Goal: Transaction & Acquisition: Purchase product/service

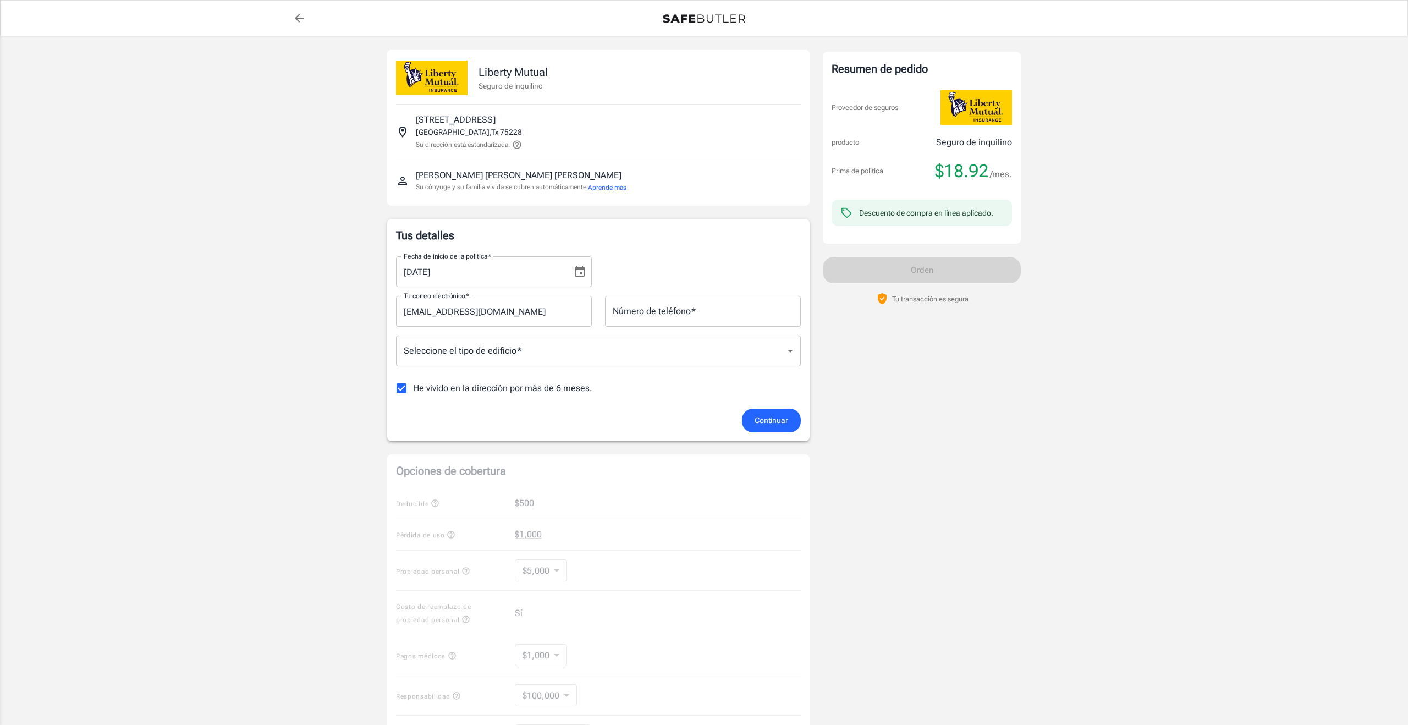
click at [608, 188] on button "Aprende más" at bounding box center [607, 188] width 38 height 10
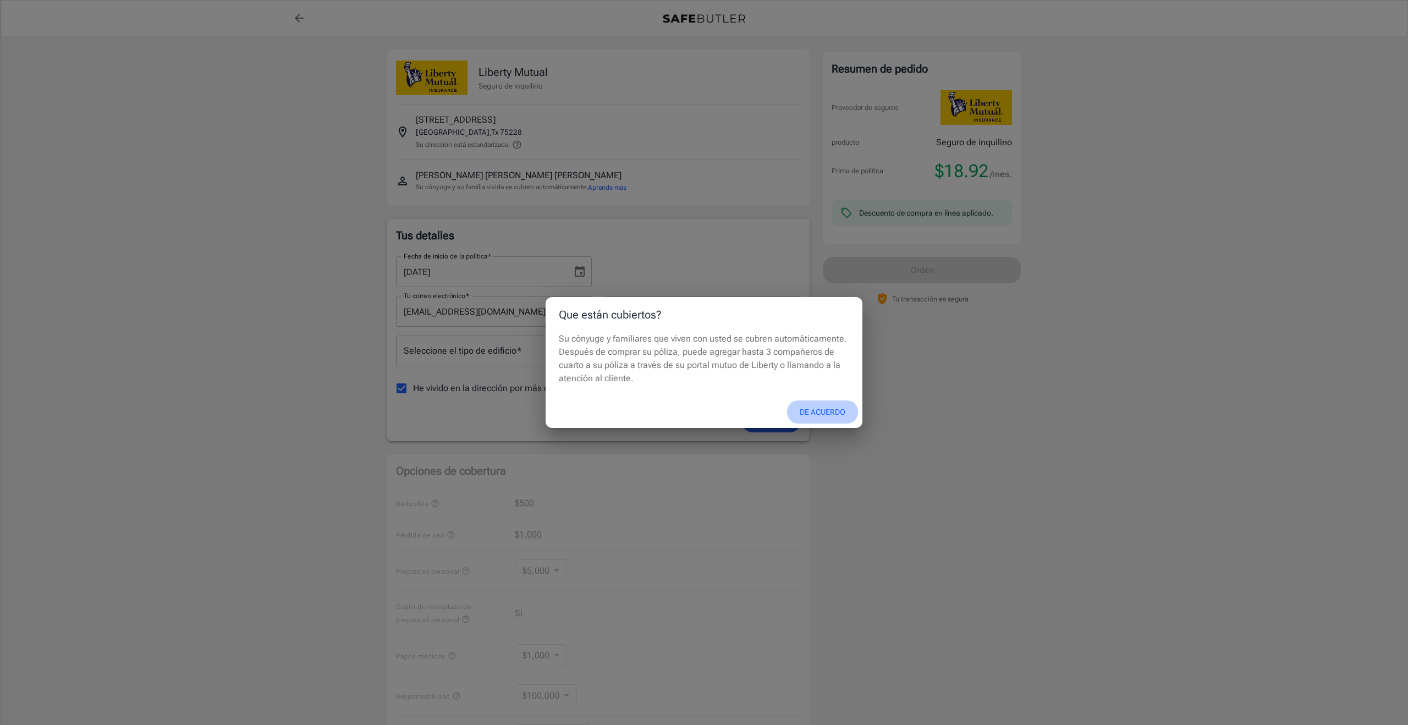
click at [818, 415] on button "DE ACUERDO" at bounding box center [822, 412] width 71 height 24
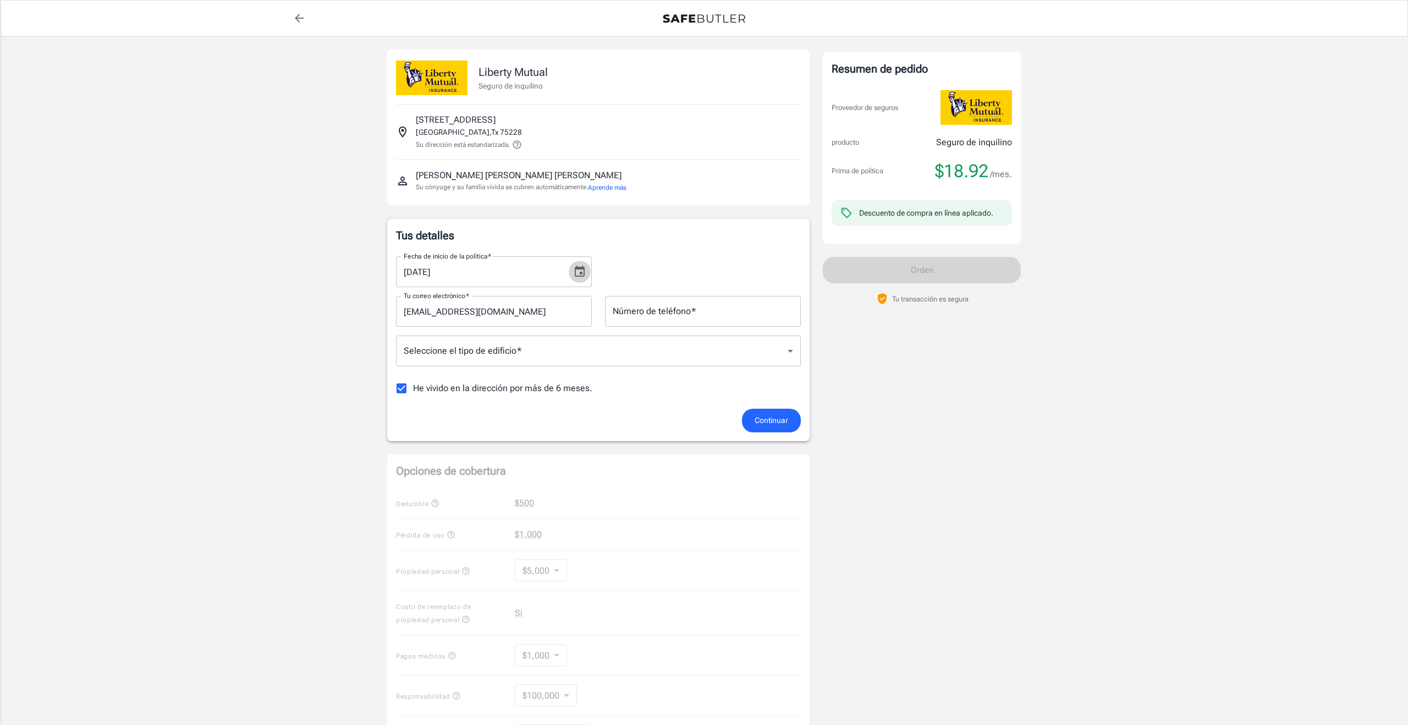
click at [576, 275] on icon "Elija la fecha, la fecha seleccionada es SEP 5, 2025" at bounding box center [580, 271] width 10 height 11
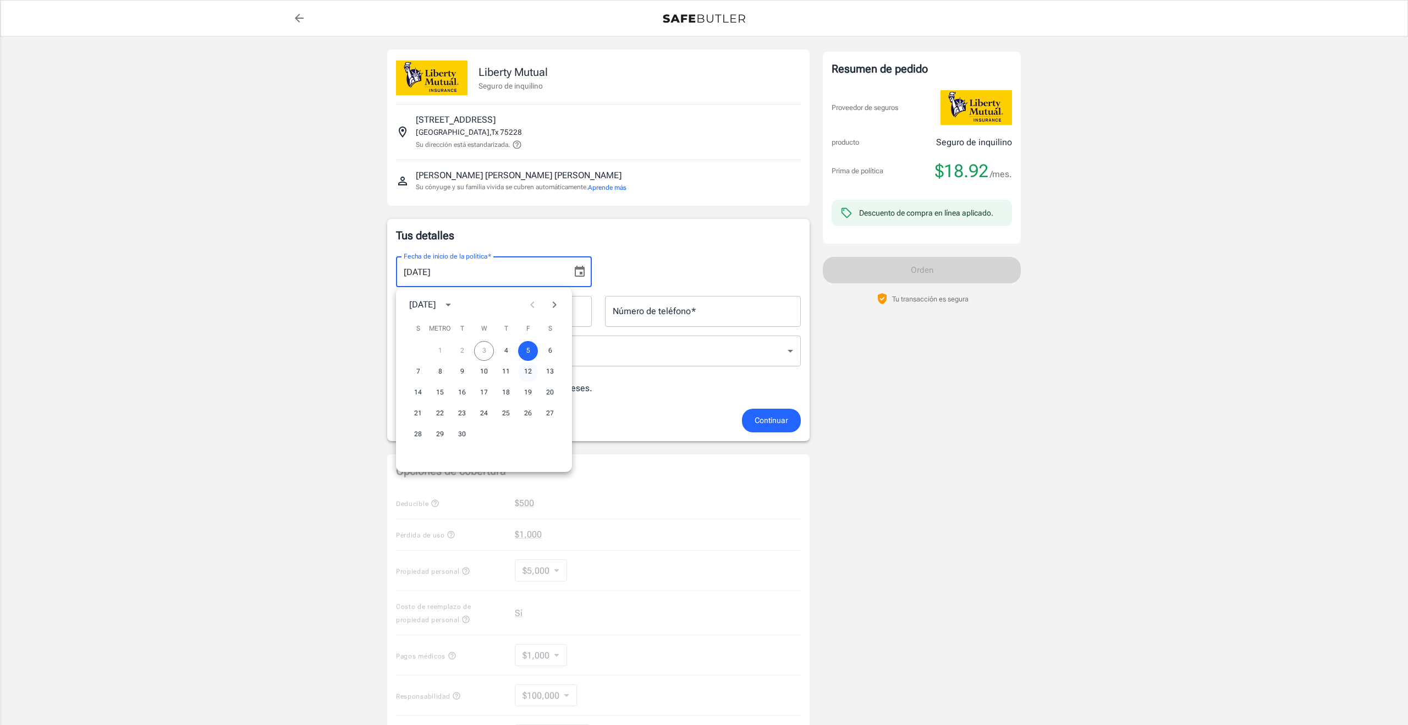
click at [525, 373] on button "12" at bounding box center [528, 372] width 20 height 20
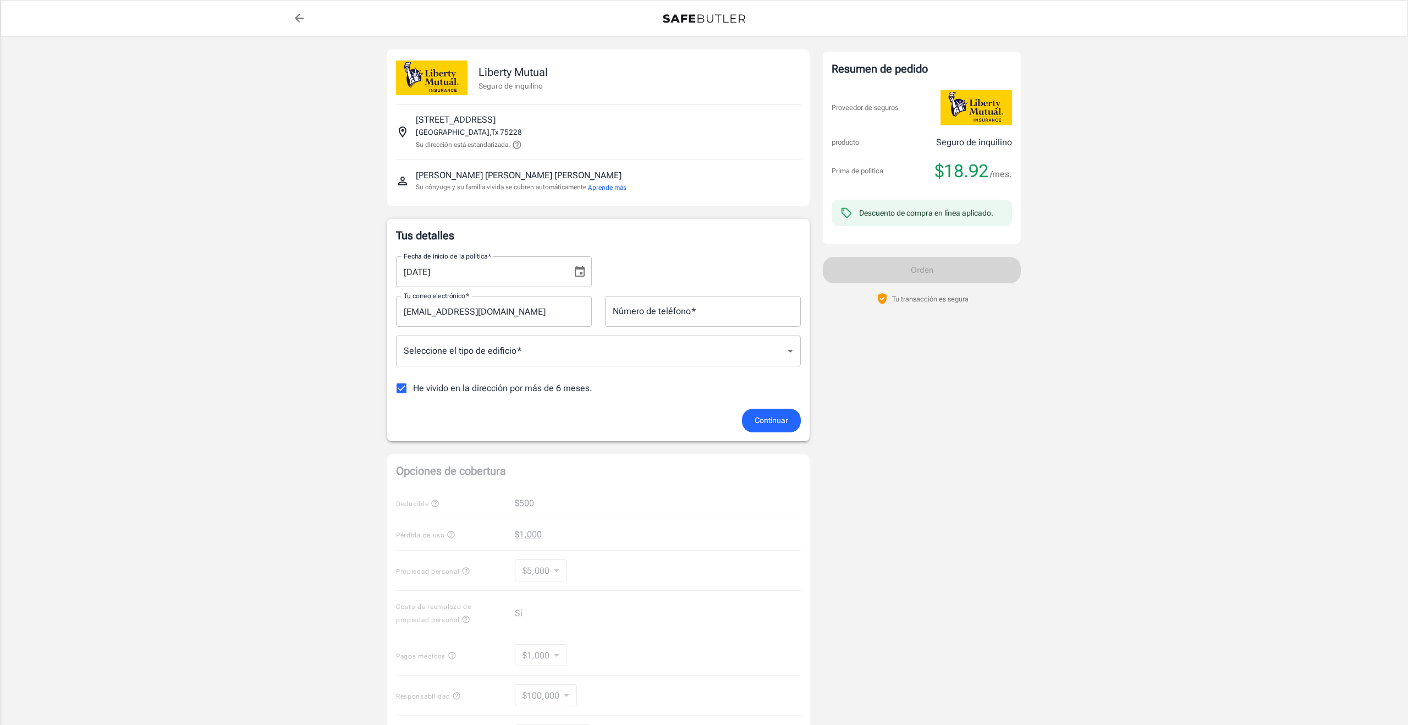
type input "[DATE]"
click at [662, 312] on input "Número de teléfono   *" at bounding box center [703, 311] width 196 height 31
type input "9725853996"
click at [471, 354] on body "Policy premium $ 18.92 /mo Liberty Mutual Seguro de inquilino [STREET_ADDRESS][…" at bounding box center [704, 540] width 1408 height 1080
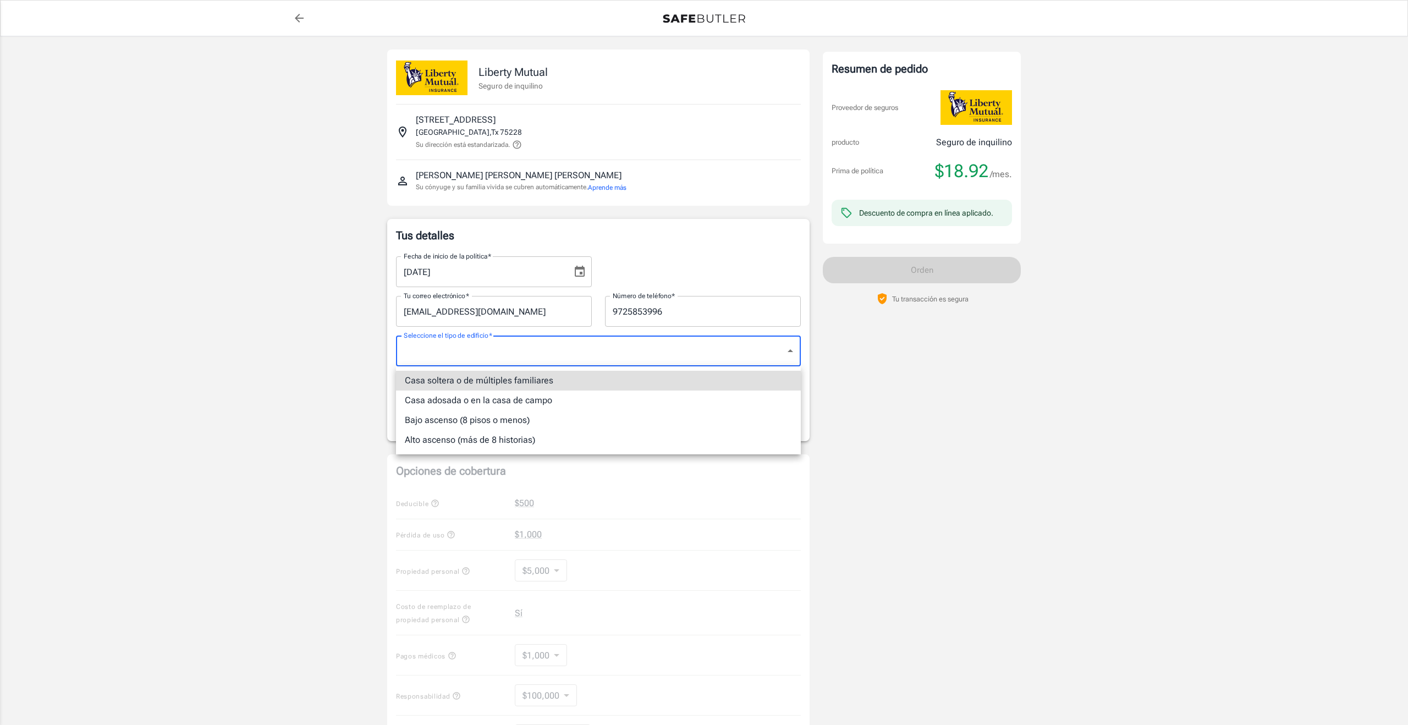
click at [478, 385] on li "Casa soltera o de múltiples familiares" at bounding box center [598, 381] width 405 height 20
type input "singlefamily"
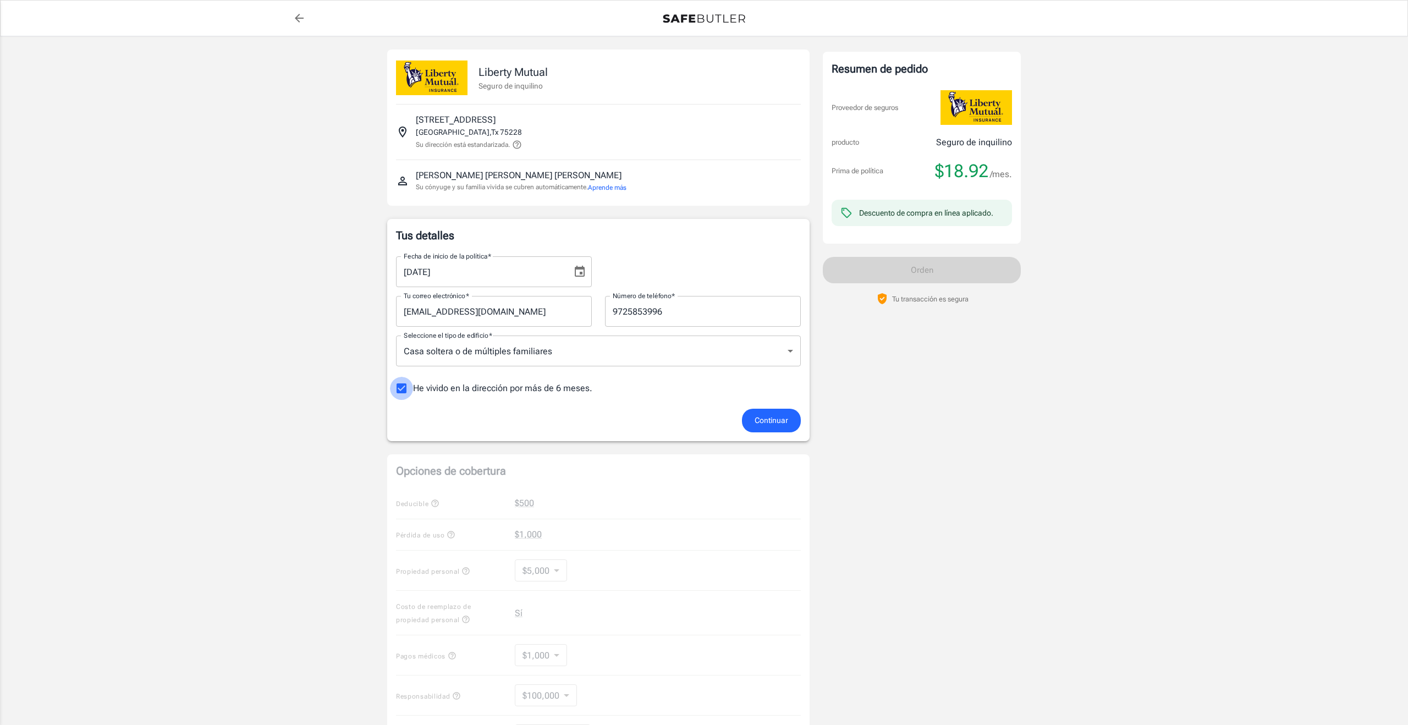
click at [403, 390] on input "He vivido en la dirección por más de 6 meses." at bounding box center [401, 388] width 23 height 23
checkbox input "false"
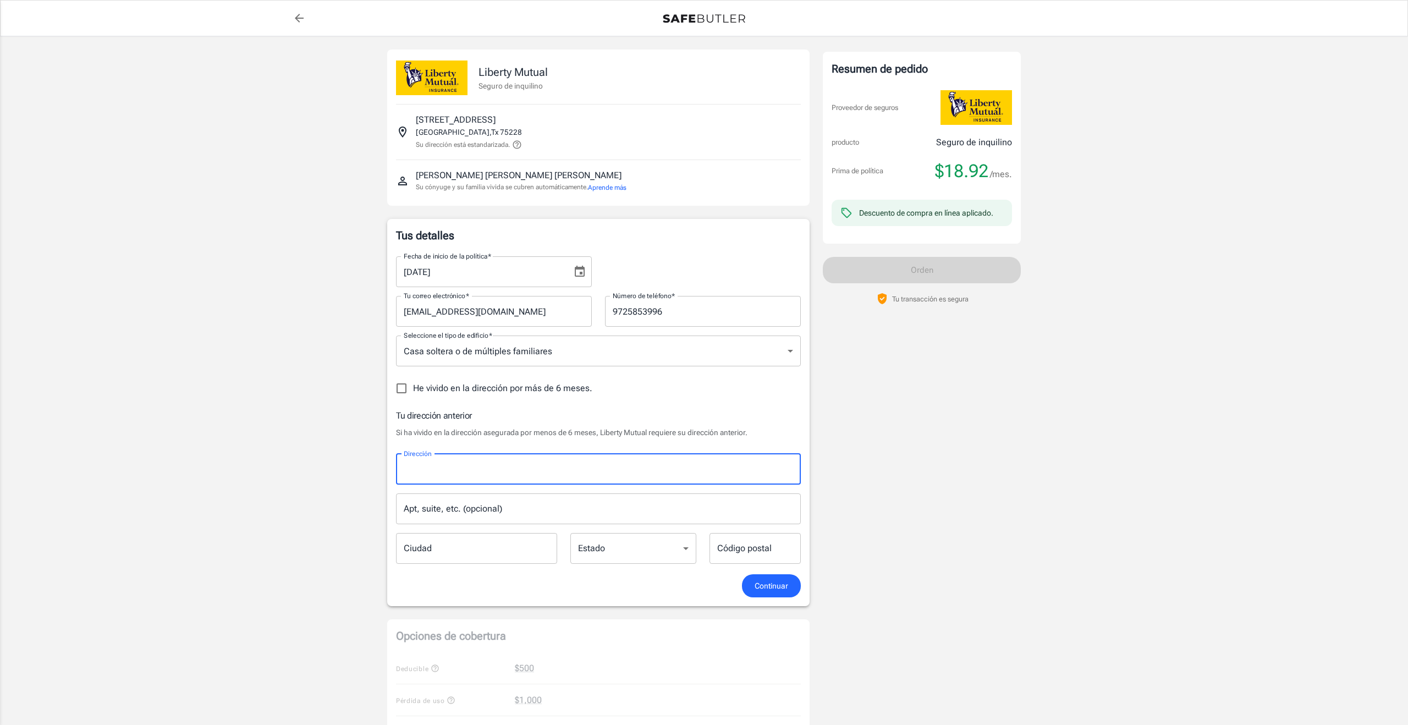
click at [468, 468] on input "Dirección" at bounding box center [598, 469] width 395 height 21
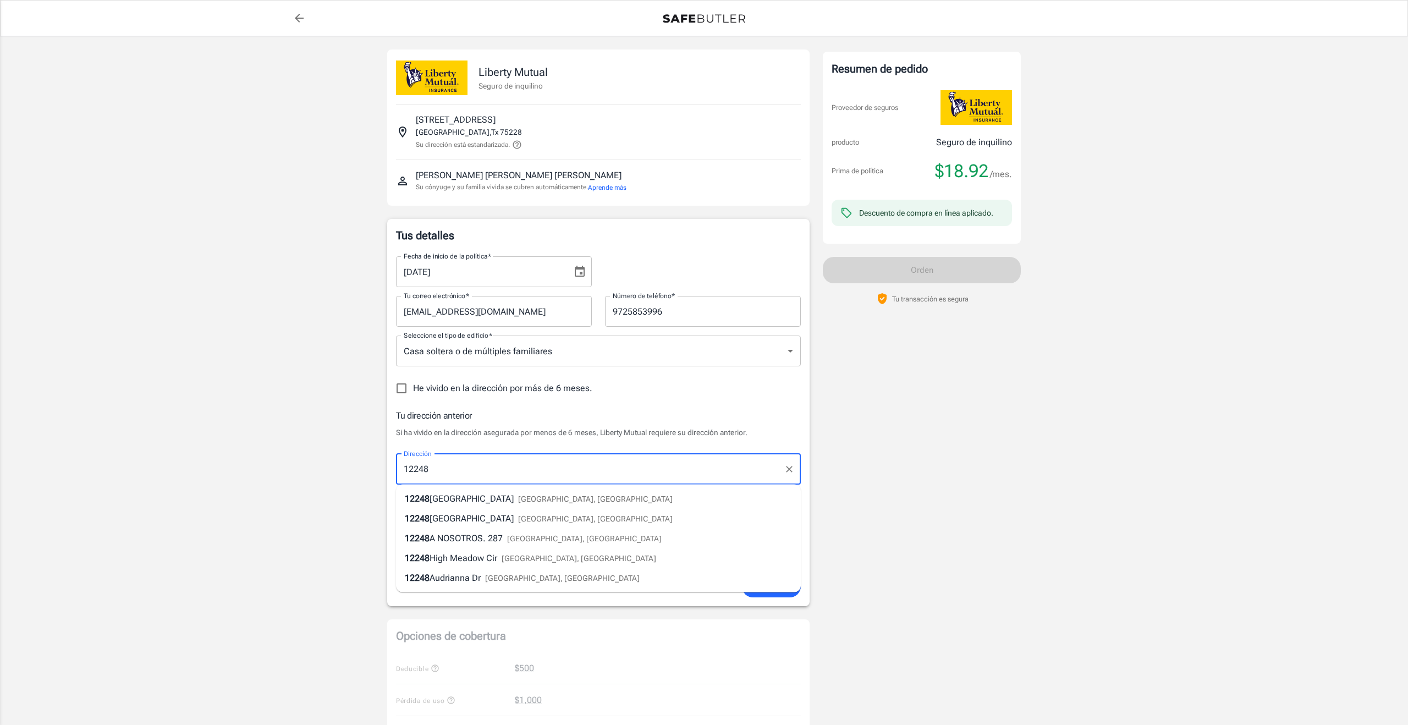
type input "[STREET_ADDRESS]"
type input "dallas"
type input "75243"
click at [523, 501] on span "ive" at bounding box center [526, 498] width 11 height 10
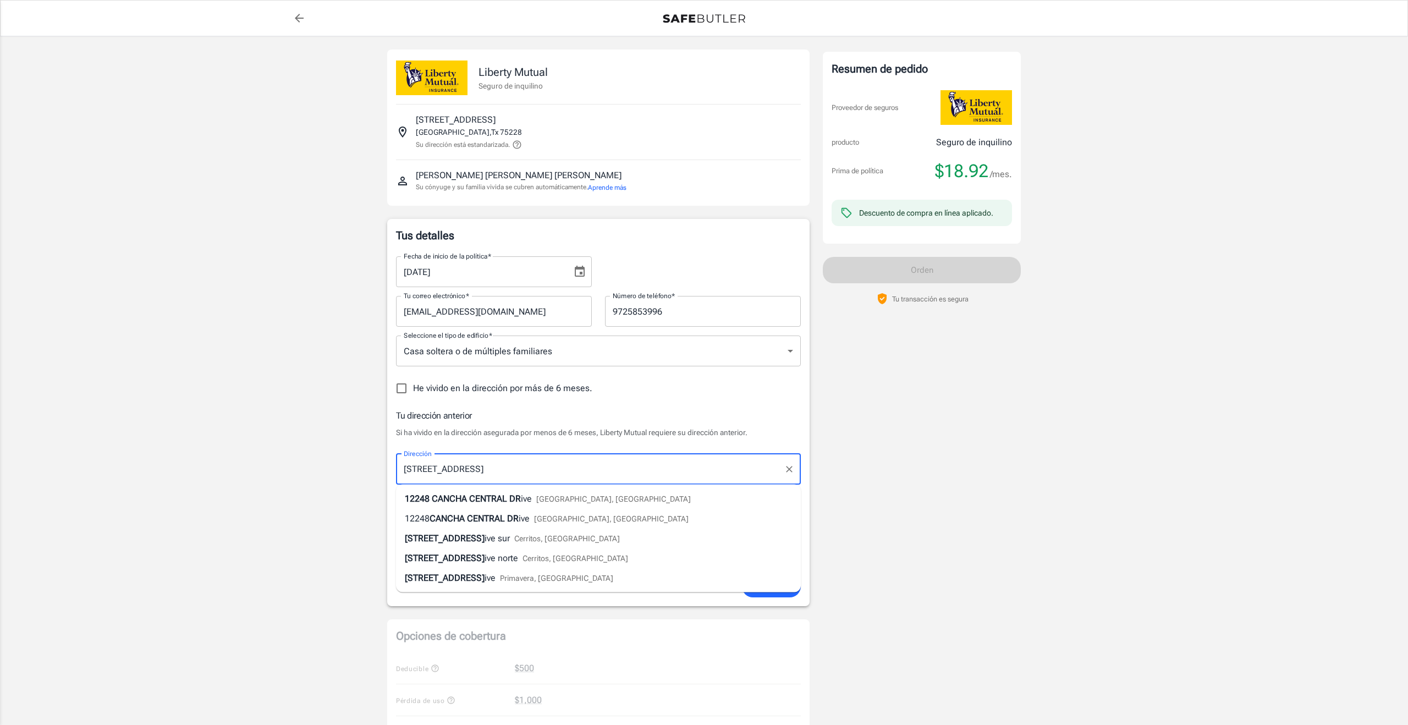
type input "[STREET_ADDRESS]"
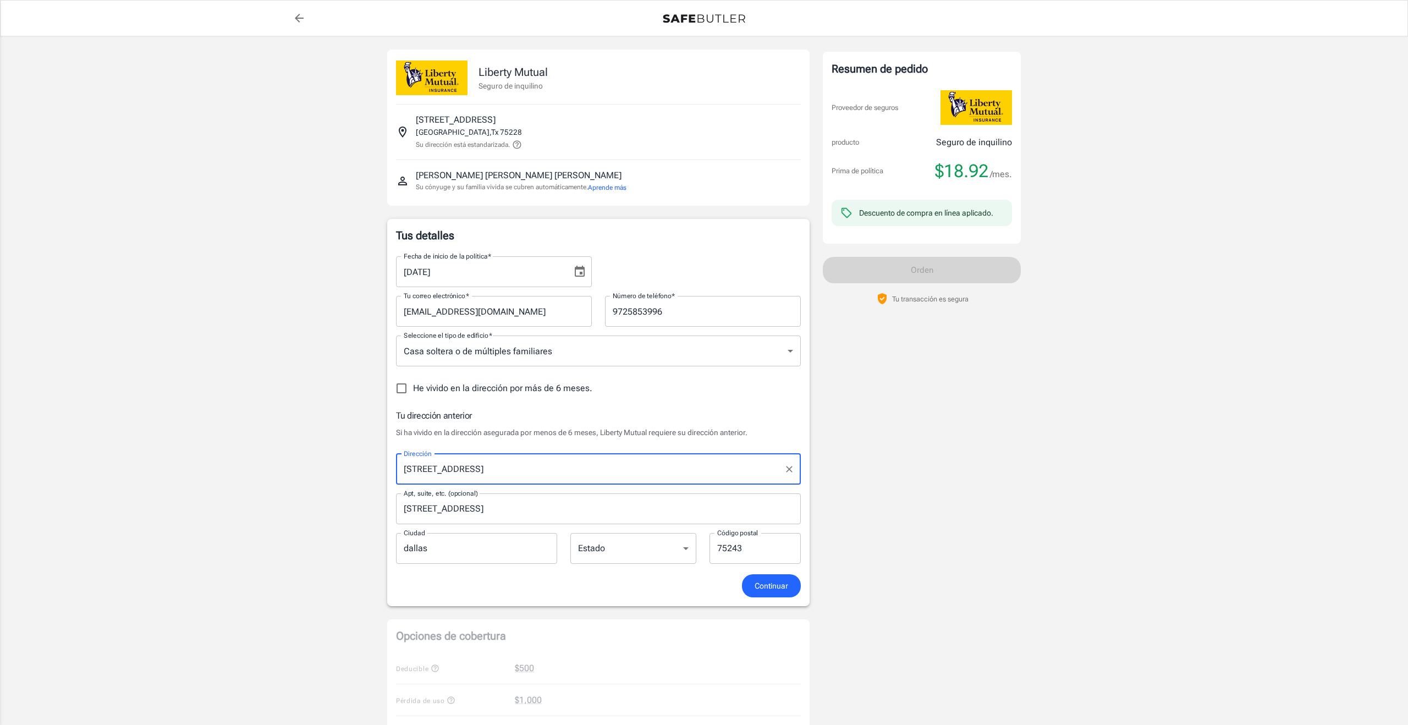
type input "[GEOGRAPHIC_DATA]"
select select "[GEOGRAPHIC_DATA]"
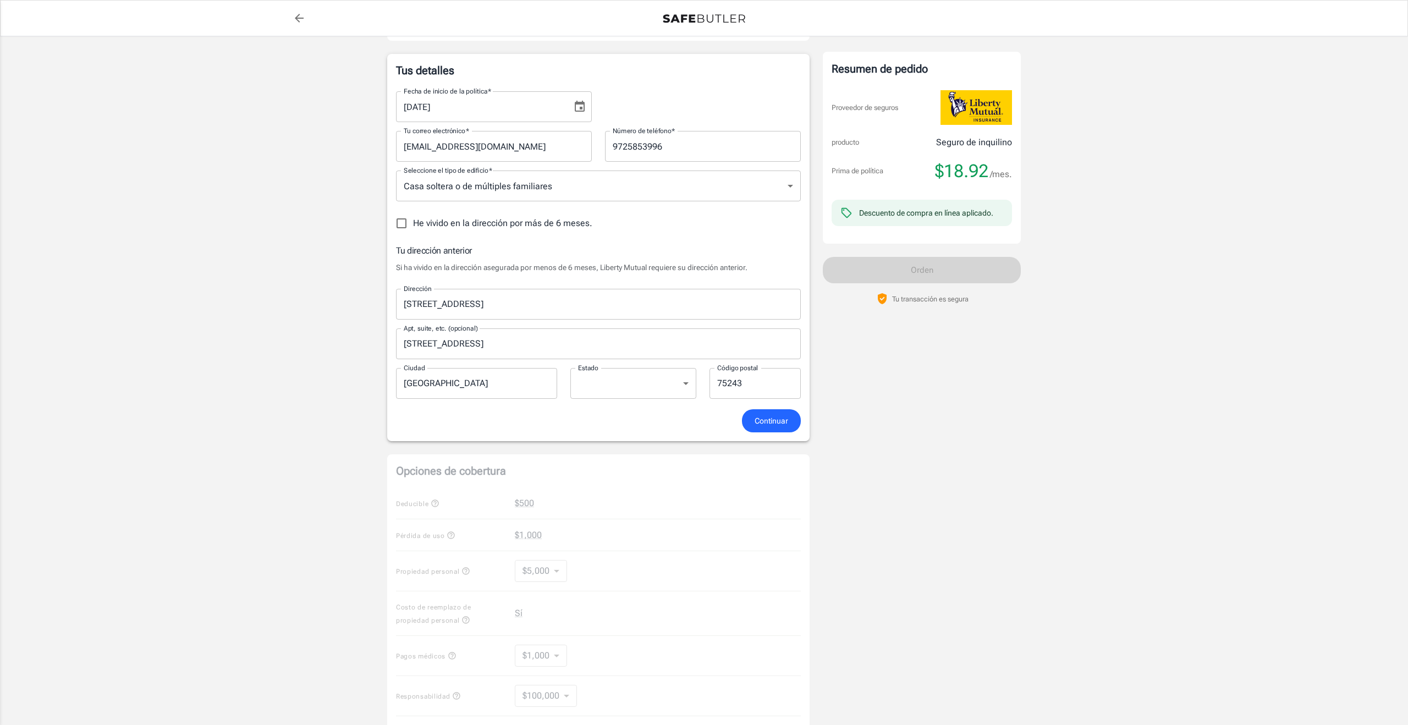
scroll to position [167, 0]
click at [771, 424] on span "Continuar" at bounding box center [771, 419] width 34 height 14
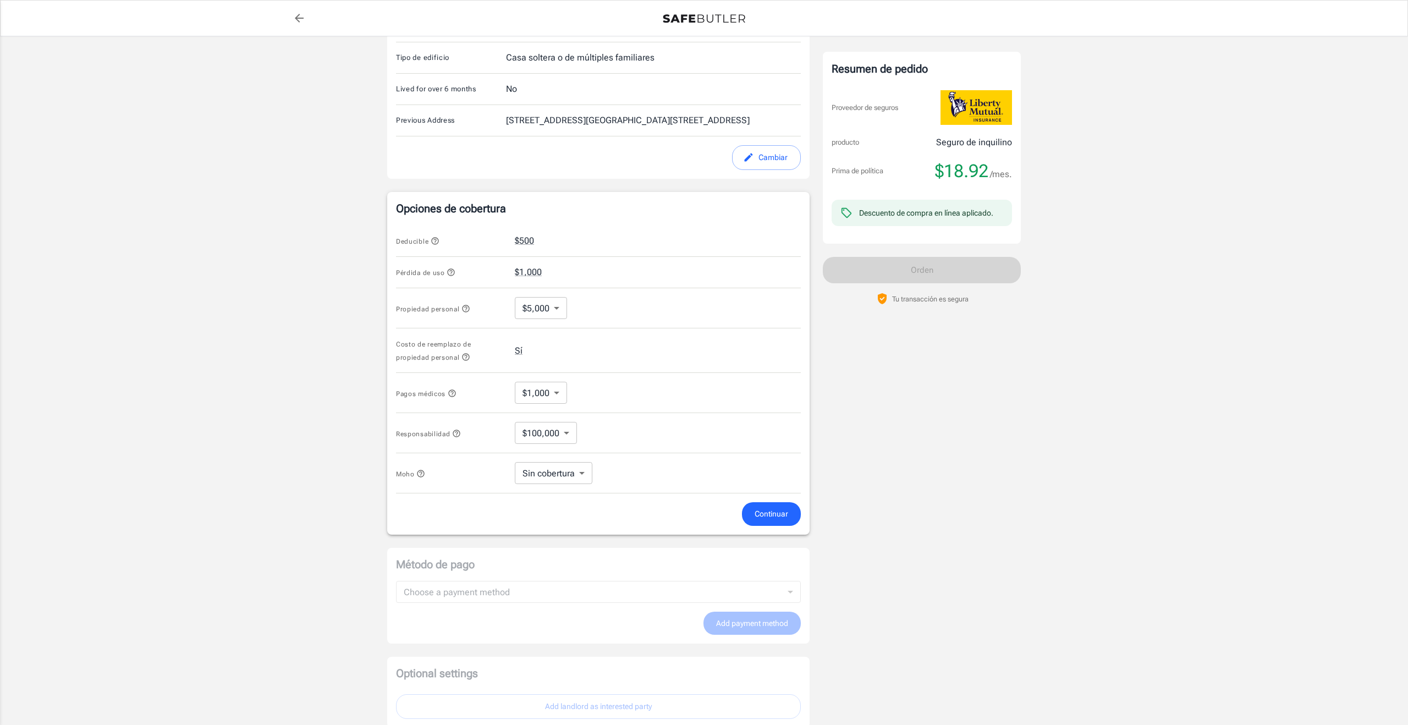
scroll to position [305, 0]
click at [527, 241] on button "$500" at bounding box center [524, 239] width 19 height 13
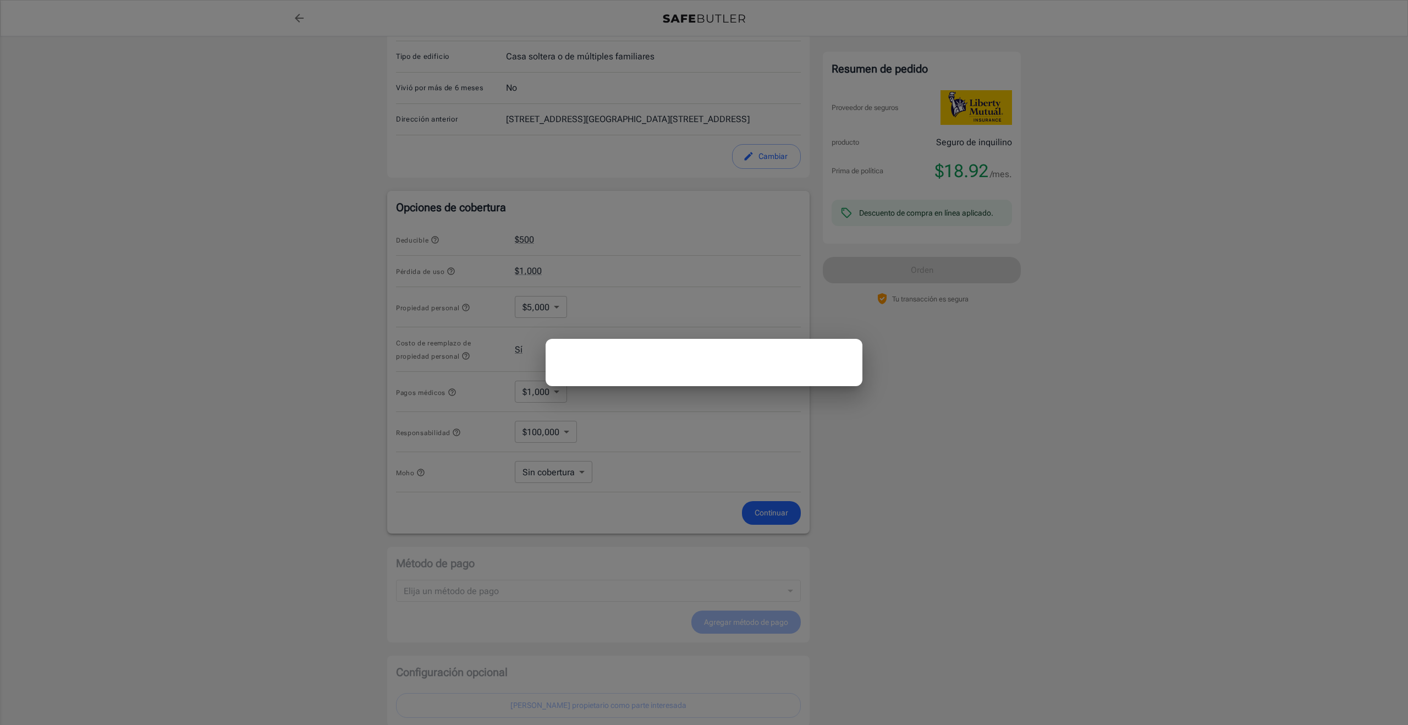
click at [526, 244] on div at bounding box center [704, 362] width 1408 height 725
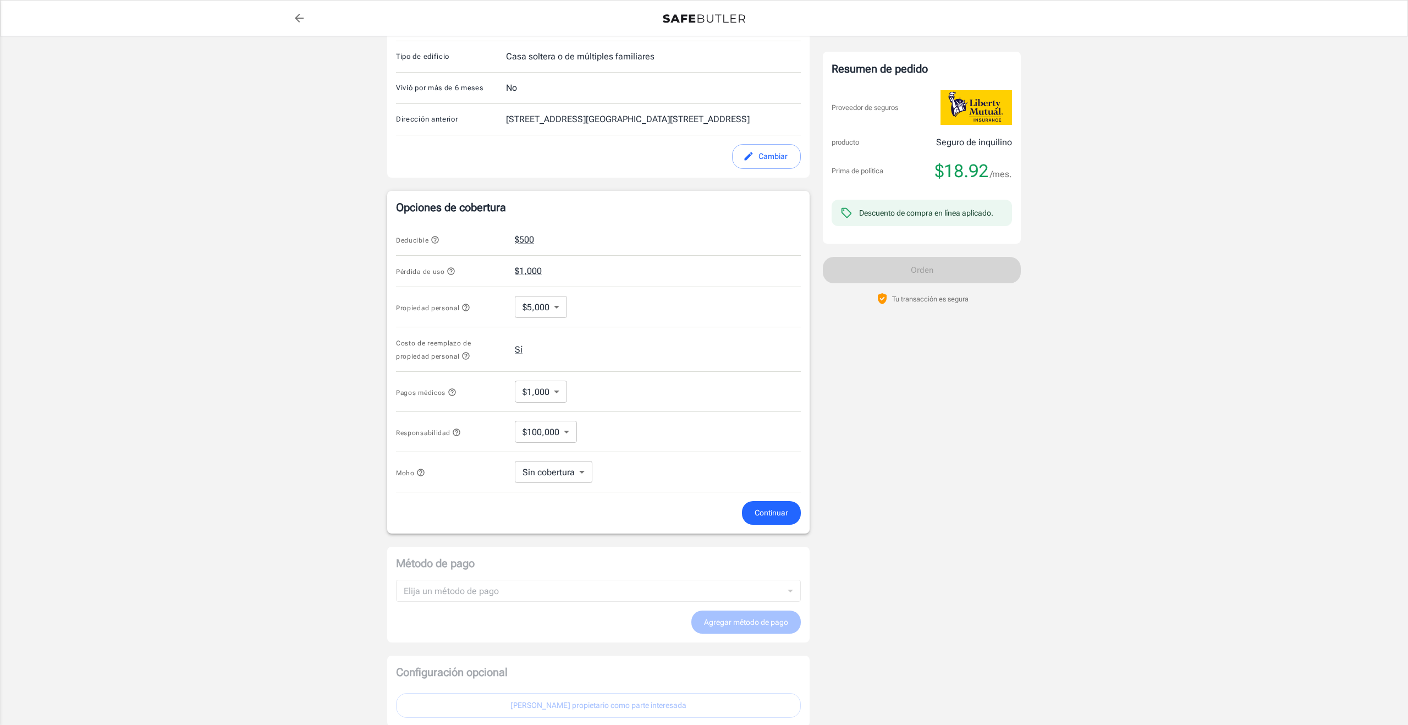
click at [526, 244] on button "$500" at bounding box center [524, 239] width 19 height 13
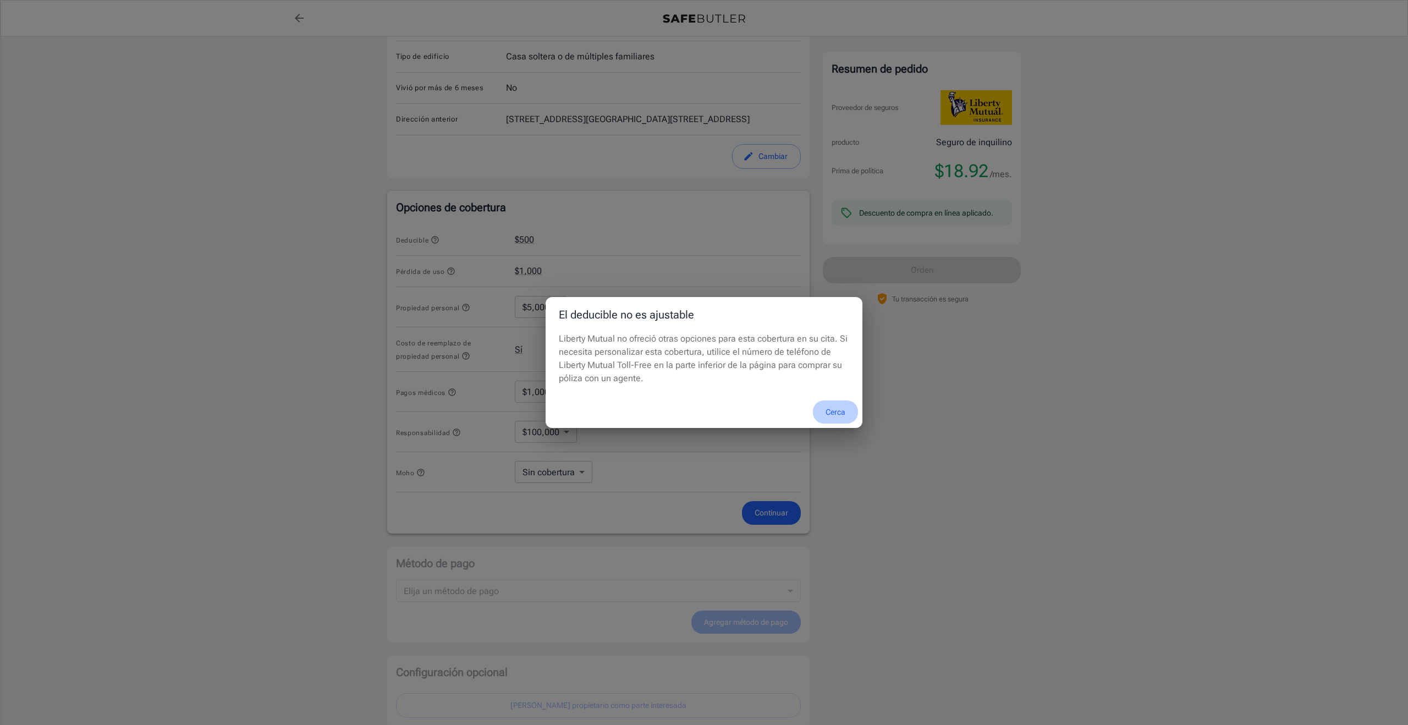
click at [840, 411] on button "Cerca" at bounding box center [835, 412] width 45 height 24
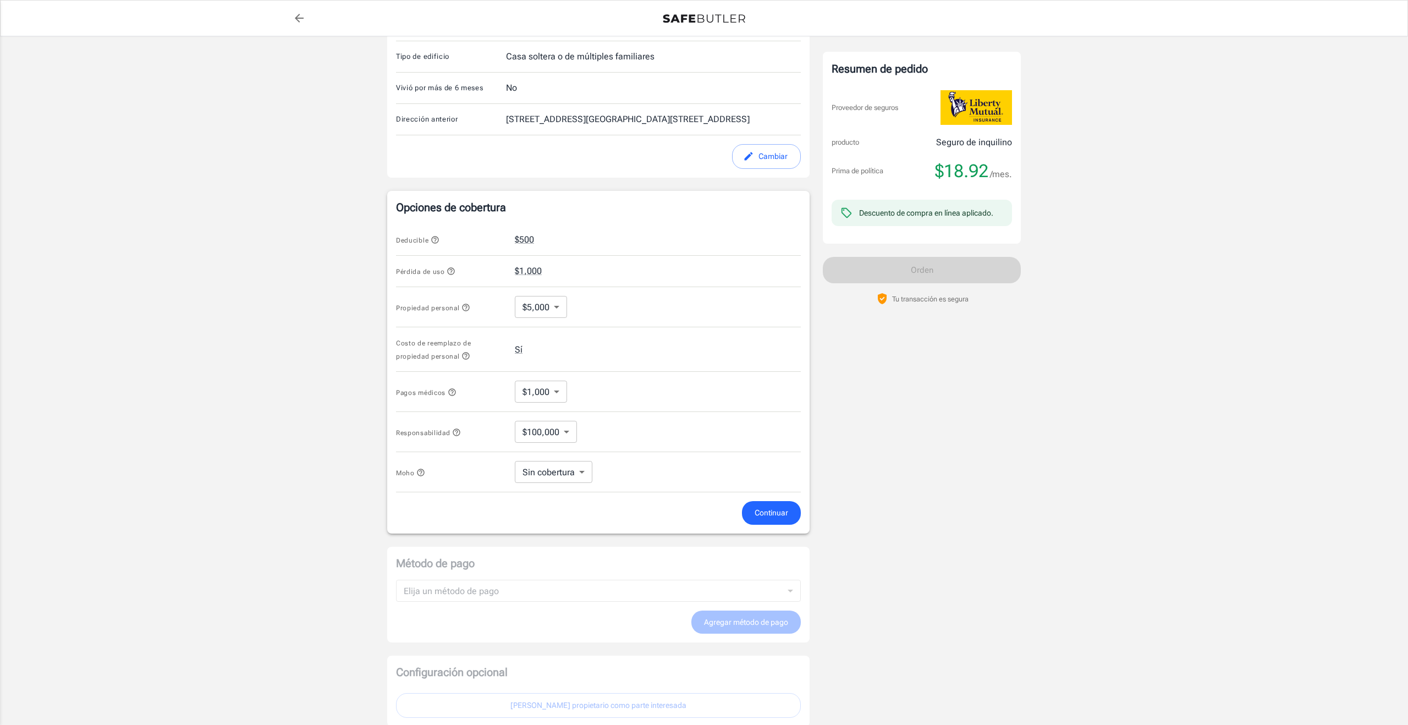
click at [553, 311] on body "Policy premium $ 18.92 /mo Liberty Mutual Seguro de inquilino [STREET_ADDRESS][…" at bounding box center [704, 255] width 1408 height 1121
click at [544, 436] on li "$50,000" at bounding box center [541, 432] width 54 height 20
type input "50000"
click at [518, 350] on button "Sí" at bounding box center [519, 349] width 8 height 13
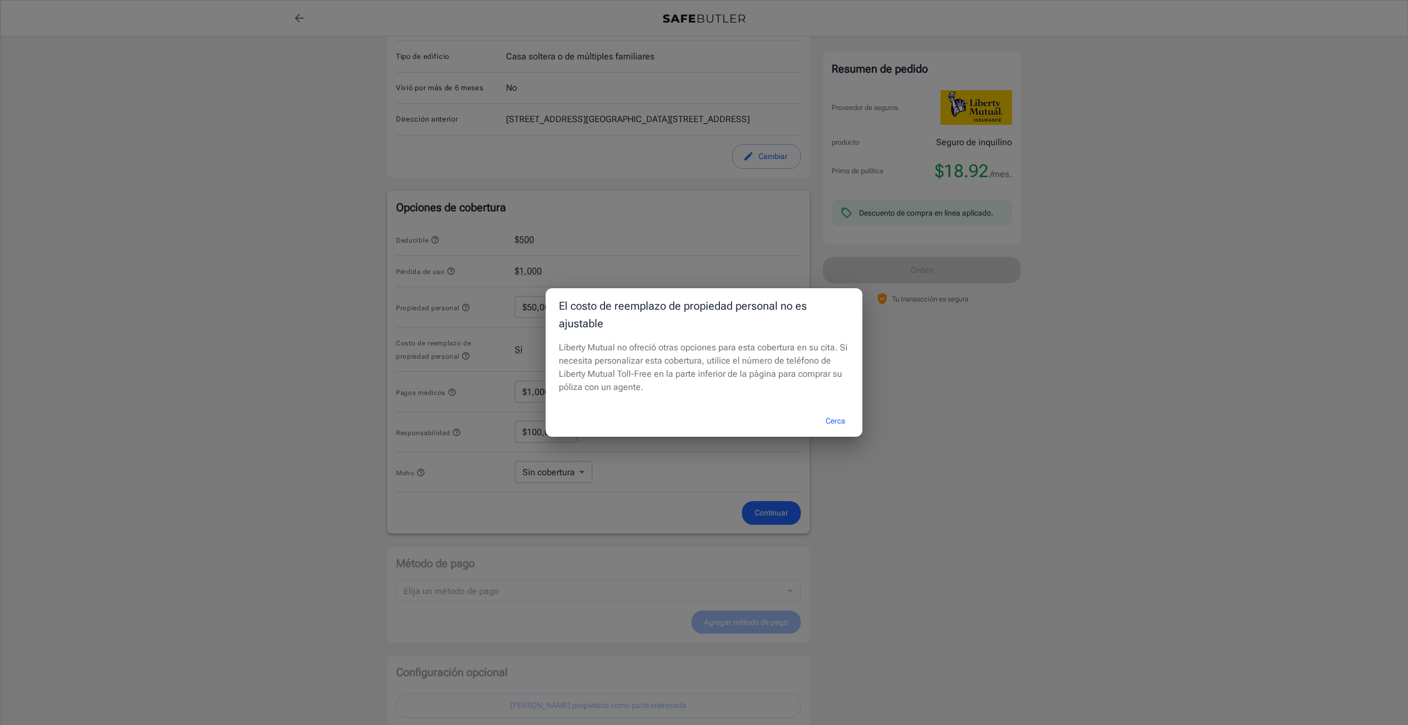
click at [835, 424] on button "Cerca" at bounding box center [835, 421] width 45 height 24
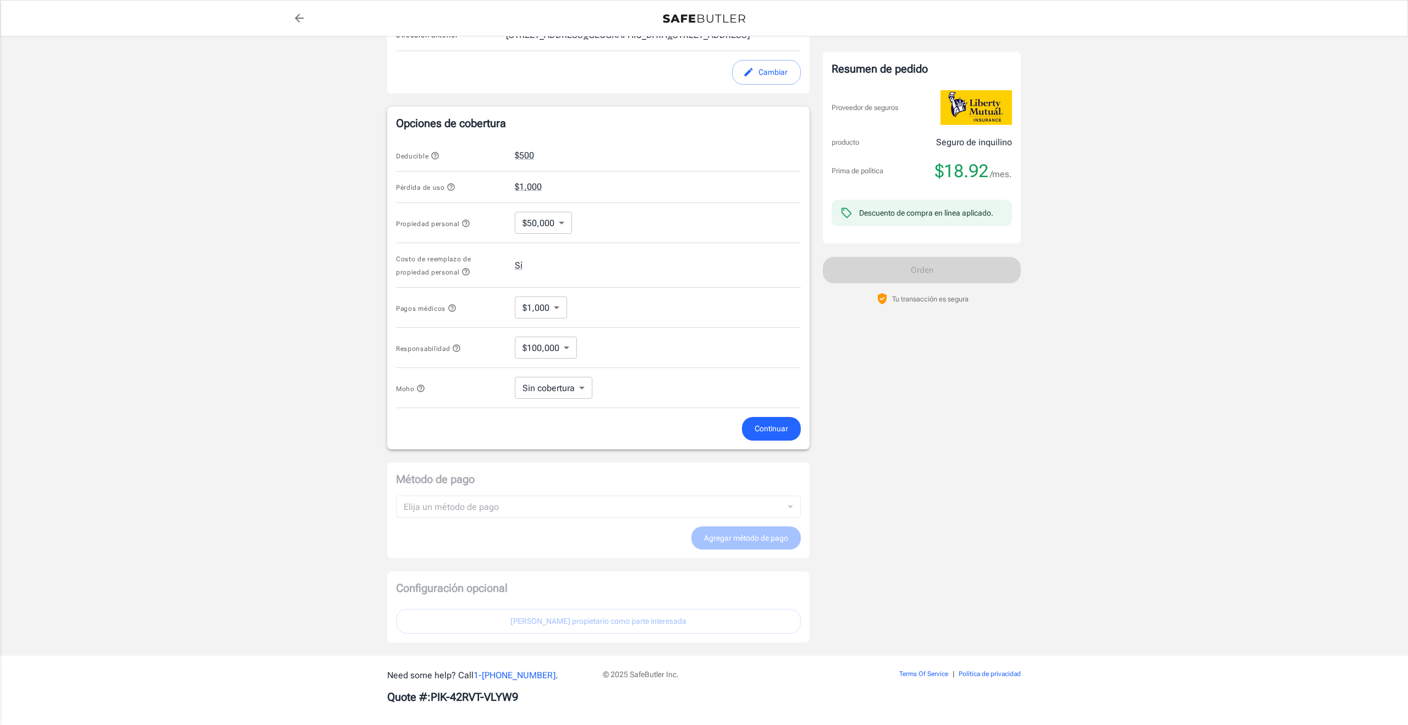
scroll to position [389, 0]
click at [456, 347] on icon "button" at bounding box center [456, 347] width 7 height 7
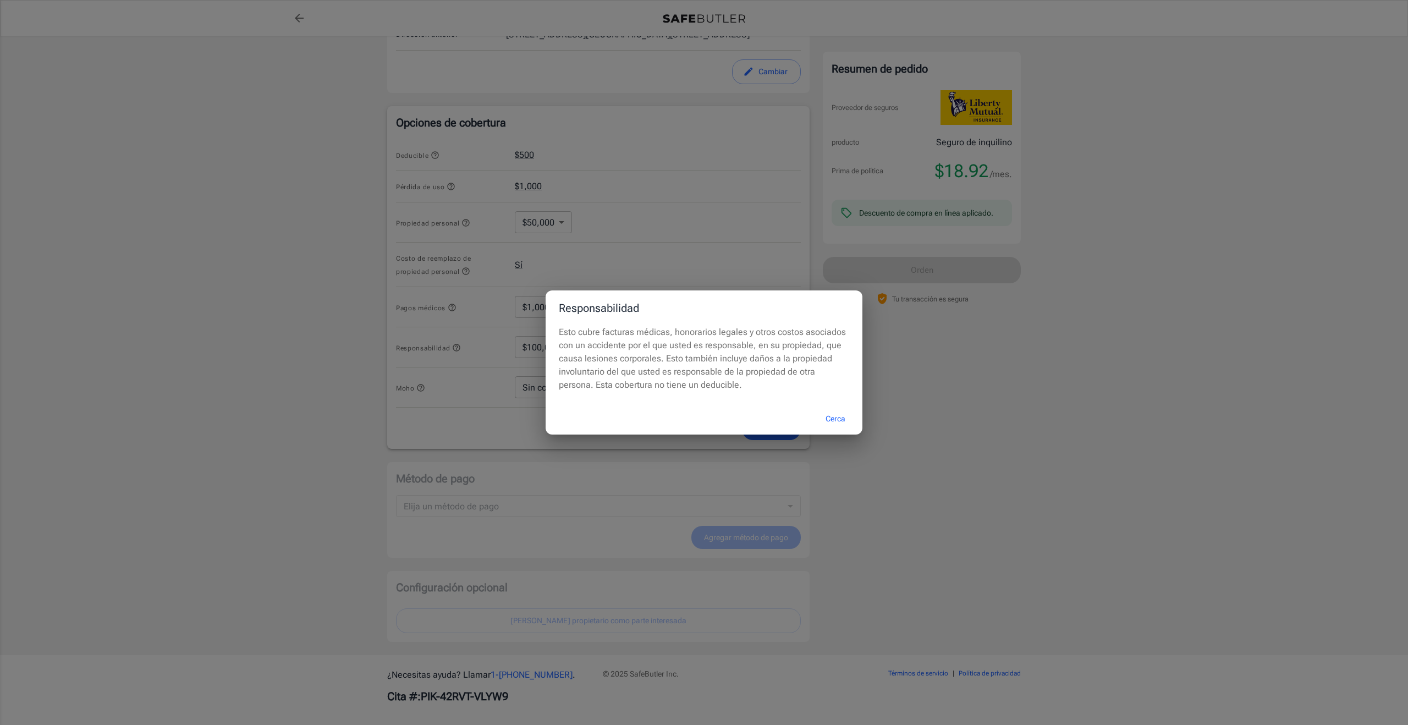
click at [842, 417] on button "Cerca" at bounding box center [835, 419] width 45 height 24
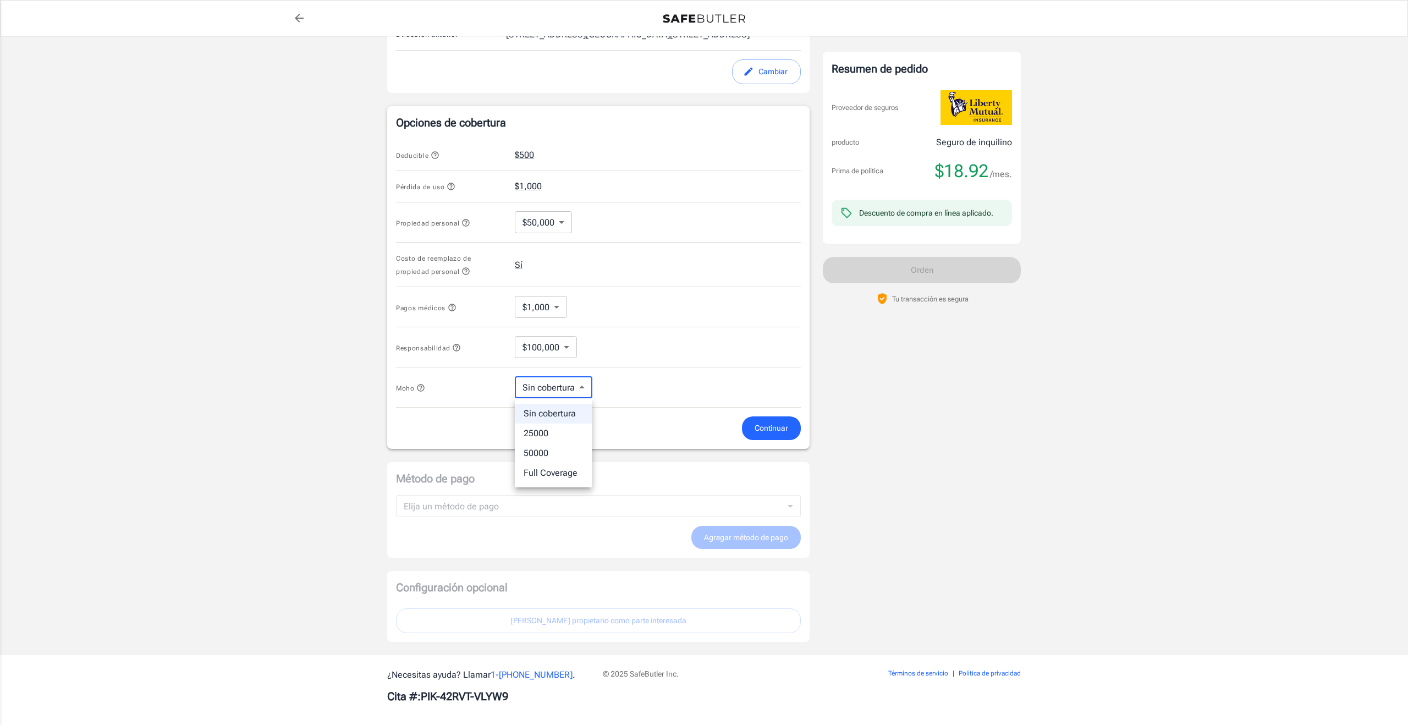
click at [580, 387] on body "Policy premium $ 18.92 /mo Liberty Mutual Seguro de inquilino [STREET_ADDRESS][…" at bounding box center [704, 171] width 1408 height 1121
click at [581, 469] on li "Cobertura completa" at bounding box center [563, 473] width 96 height 20
type input "Full Coverage"
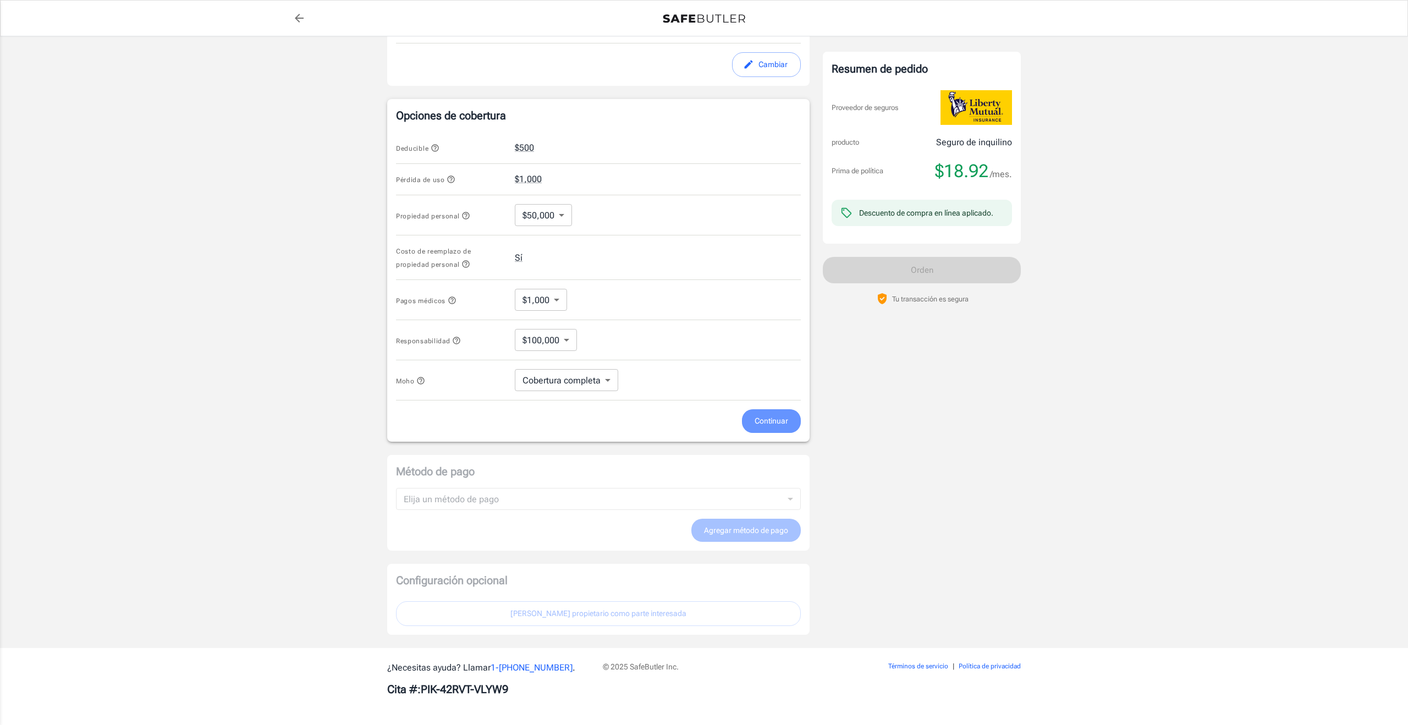
click at [777, 418] on span "Continuar" at bounding box center [771, 421] width 34 height 14
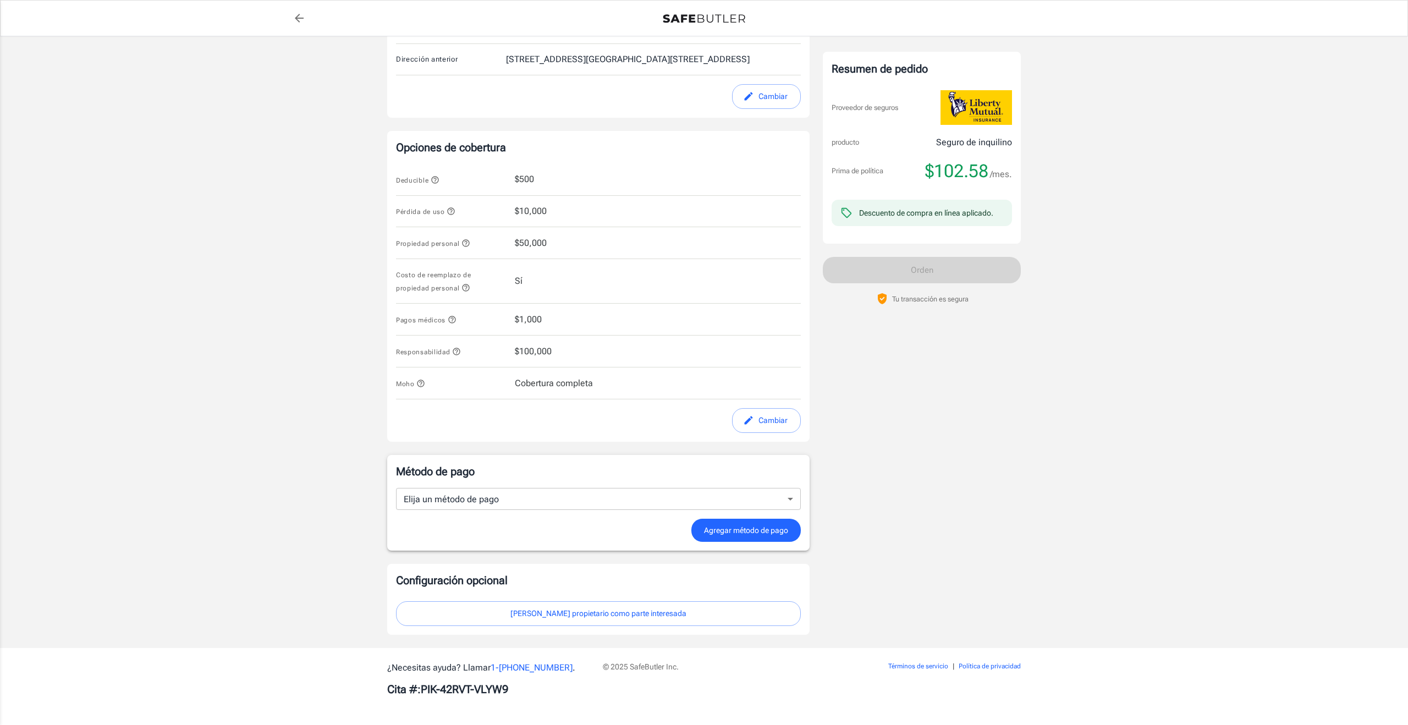
click at [578, 387] on span "Cobertura completa" at bounding box center [554, 383] width 78 height 13
click at [575, 385] on span "Cobertura completa" at bounding box center [554, 383] width 78 height 13
click at [761, 419] on button "Cambiar" at bounding box center [766, 420] width 69 height 25
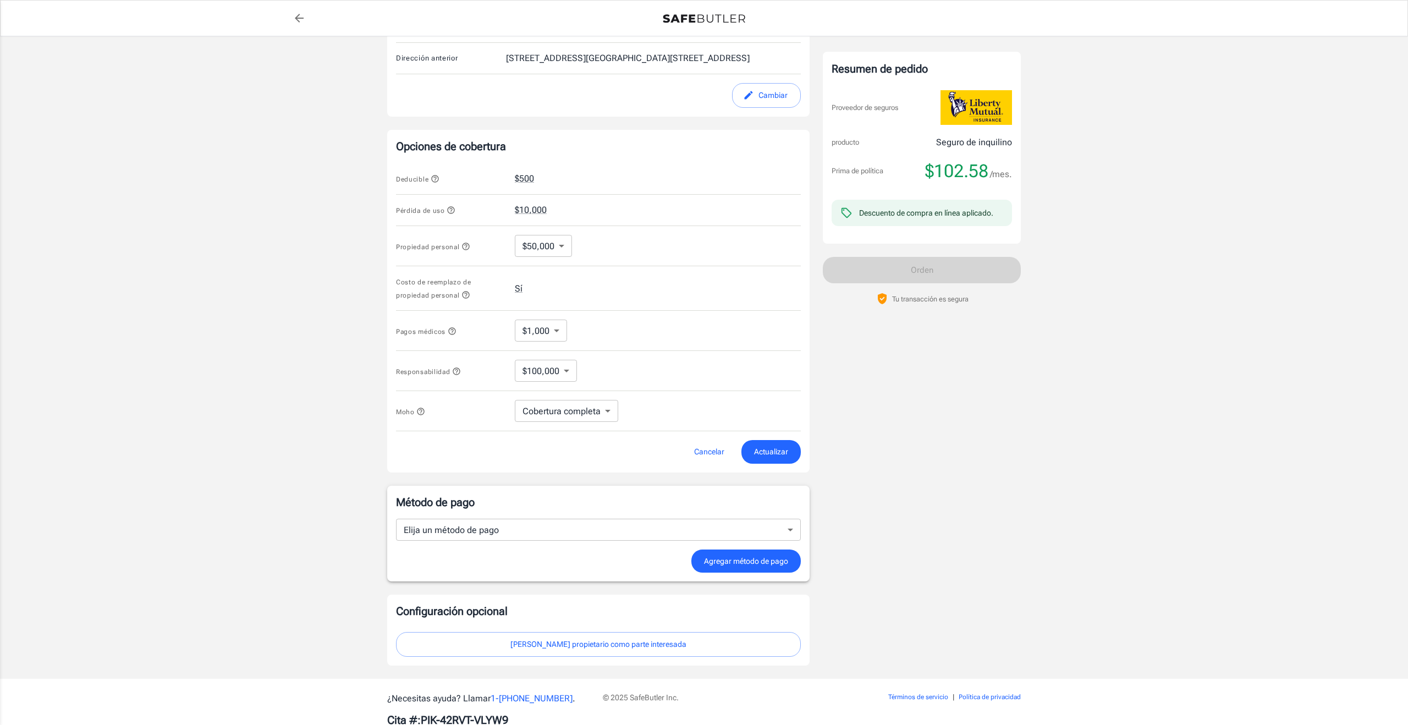
click at [606, 409] on body "Policy premium $ 102.58 /mo Liberty Mutual Seguro de inquilino [STREET_ADDRESS]…" at bounding box center [704, 194] width 1408 height 1121
click at [552, 435] on li "Sin cobertura" at bounding box center [566, 437] width 102 height 20
type input "No Coverage"
click at [771, 451] on span "Actualizar" at bounding box center [771, 452] width 34 height 14
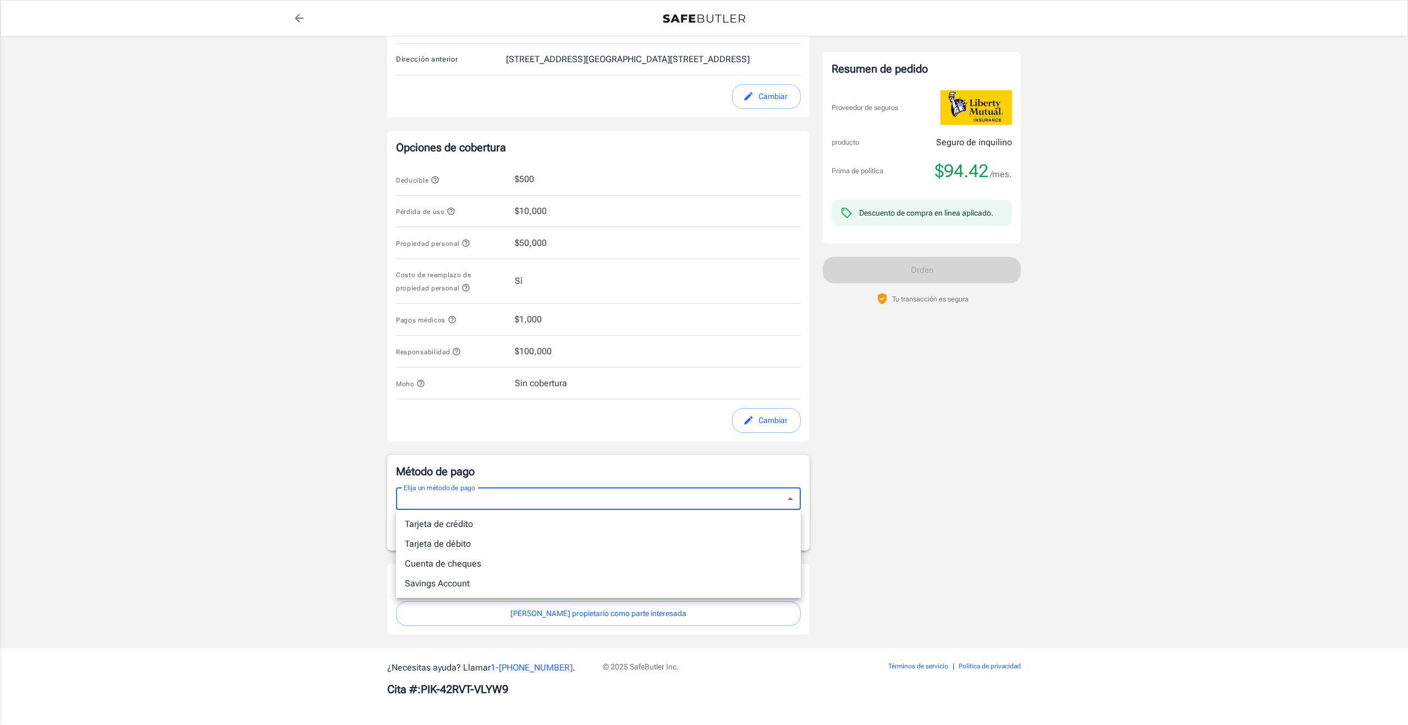
click at [786, 498] on body "Policy premium $ 94.42 /mo Liberty Mutual Seguro de inquilino [STREET_ADDRESS][…" at bounding box center [704, 179] width 1408 height 1089
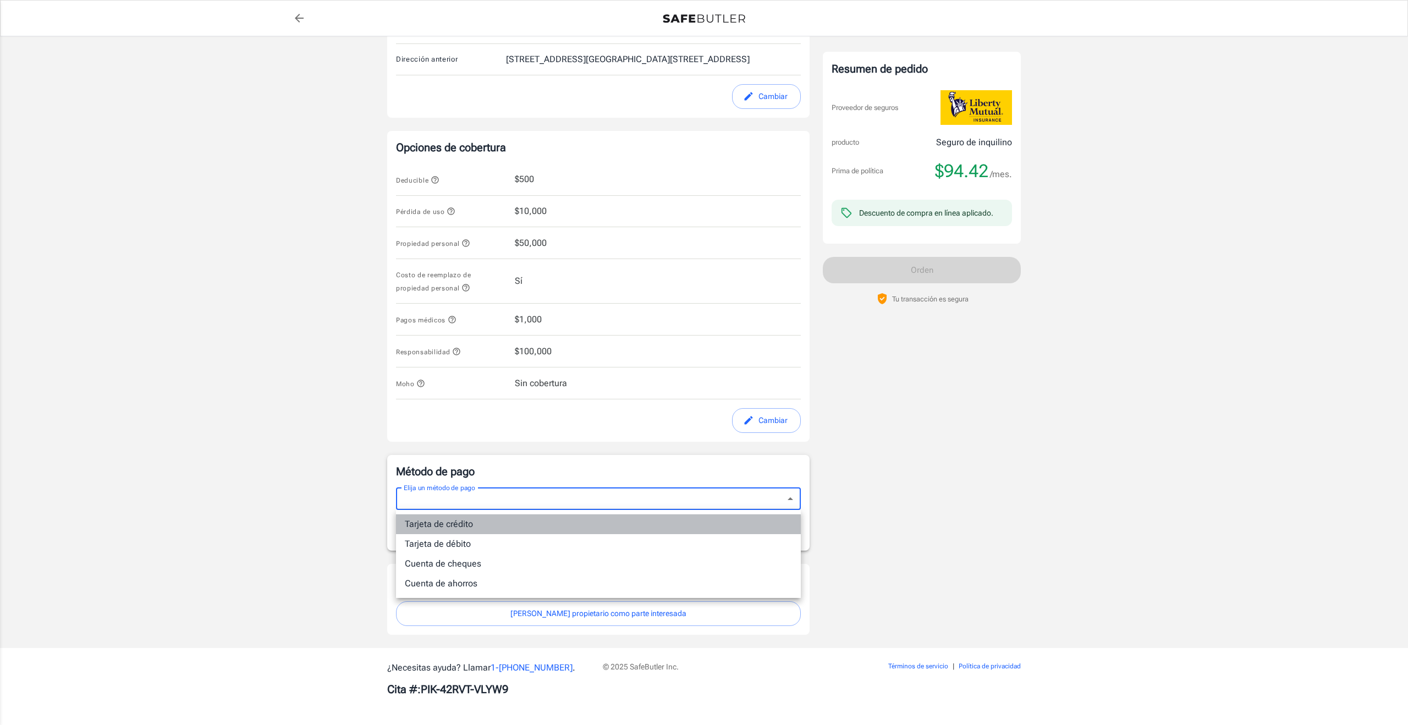
click at [455, 521] on li "Tarjeta de crédito" at bounding box center [598, 524] width 405 height 20
type input "credit"
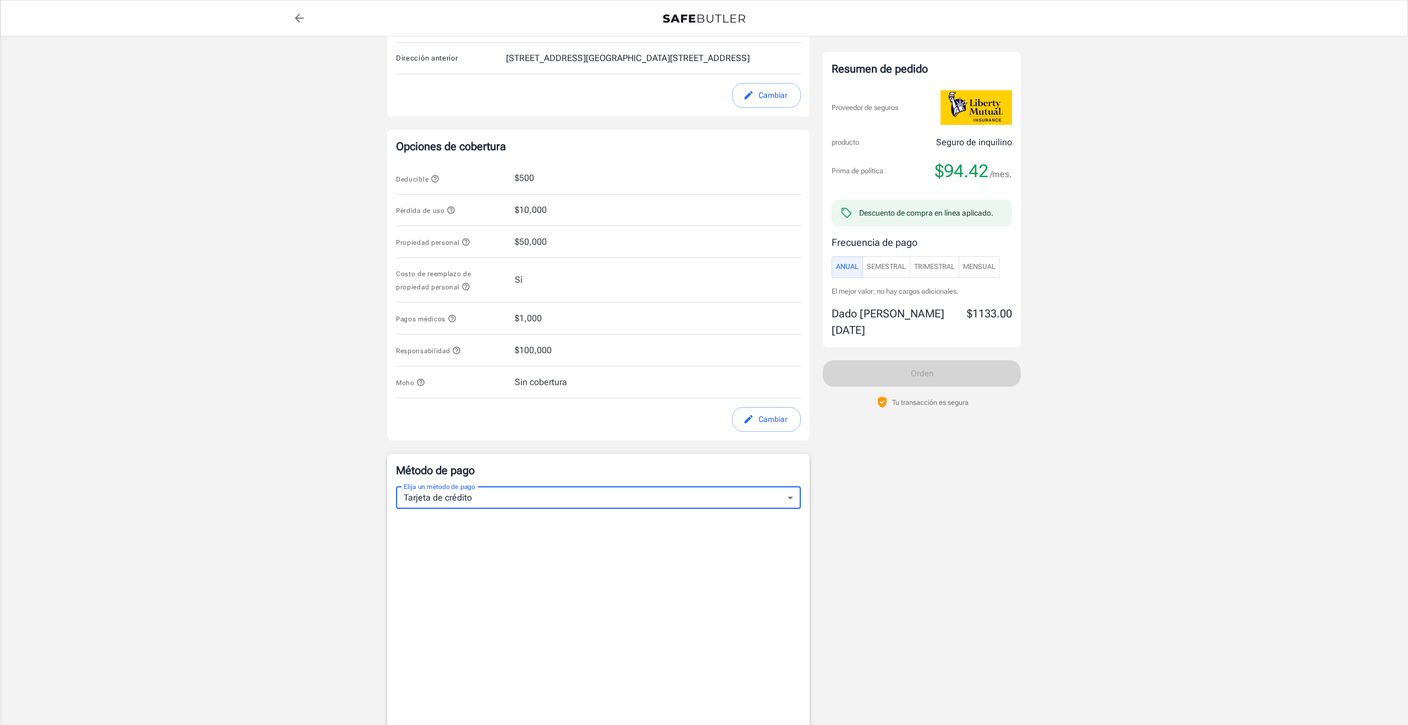
click at [984, 269] on span "Mensual" at bounding box center [979, 267] width 32 height 13
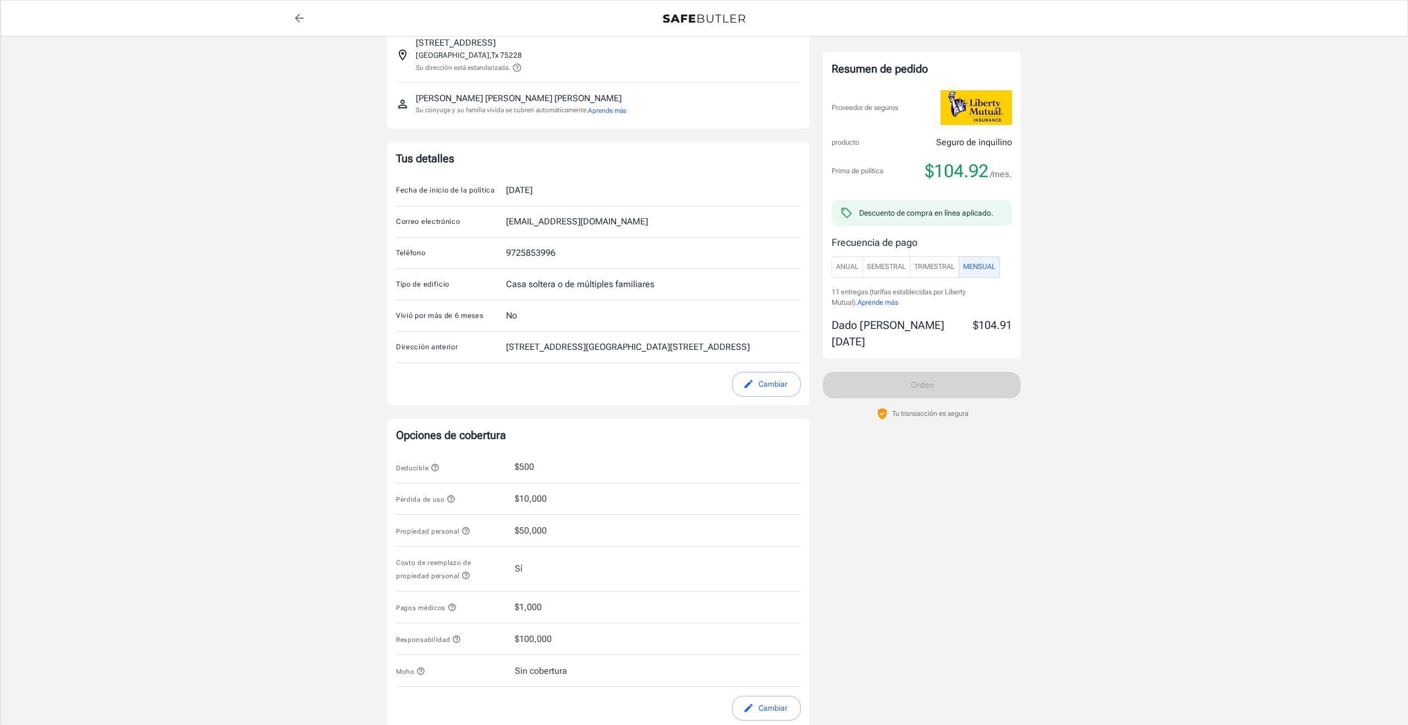
scroll to position [0, 0]
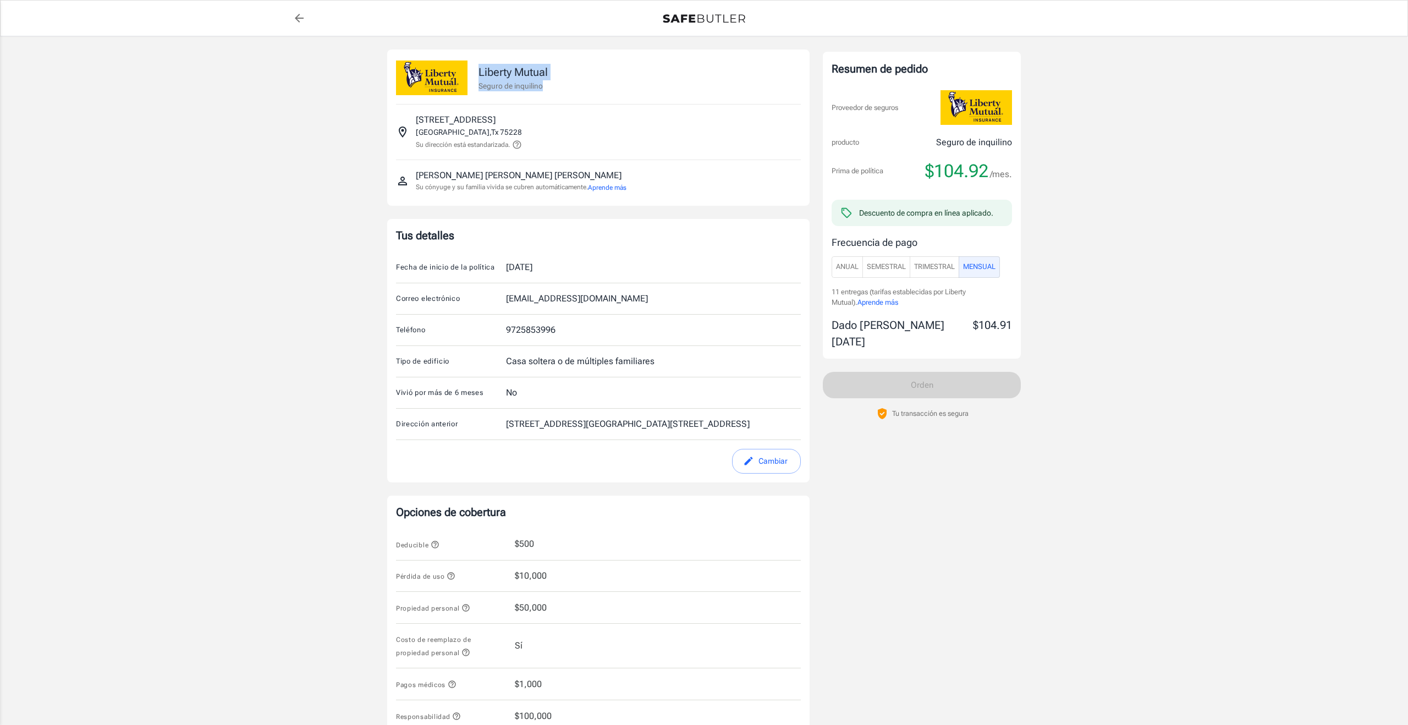
drag, startPoint x: 479, startPoint y: 68, endPoint x: 574, endPoint y: 86, distance: 95.8
click at [574, 86] on div "Liberty Mutual Seguro de inquilino" at bounding box center [598, 72] width 405 height 46
copy div "Liberty Mutual Seguro de inquilino"
